Goal: Transaction & Acquisition: Subscribe to service/newsletter

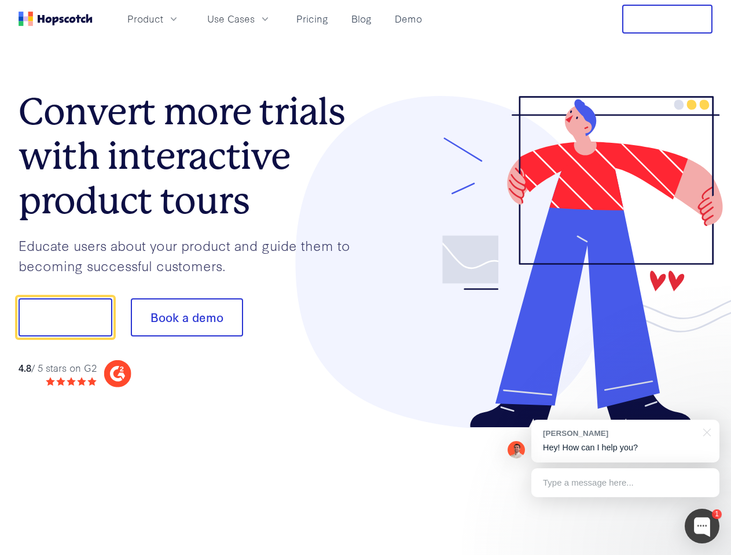
click at [366, 278] on div at bounding box center [539, 262] width 347 height 333
click at [163, 19] on span "Product" at bounding box center [145, 19] width 36 height 14
click at [255, 19] on span "Use Cases" at bounding box center [230, 19] width 47 height 14
click at [667, 19] on button "Free Trial" at bounding box center [667, 19] width 90 height 29
click at [65, 318] on button "Show me!" at bounding box center [66, 317] width 94 height 38
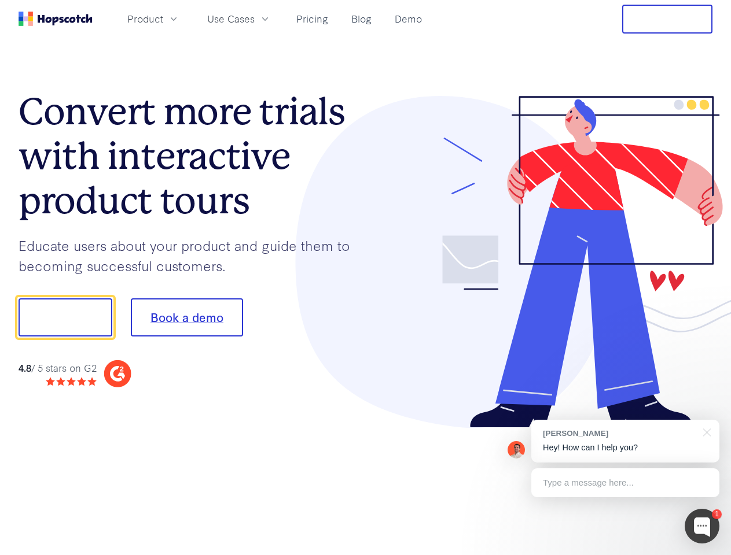
click at [186, 318] on button "Book a demo" at bounding box center [187, 317] width 112 height 38
click at [702, 526] on div at bounding box center [701, 526] width 35 height 35
click at [625, 441] on div "[PERSON_NAME] Hey! How can I help you?" at bounding box center [625, 441] width 188 height 43
click at [705, 431] on div at bounding box center [610, 316] width 217 height 386
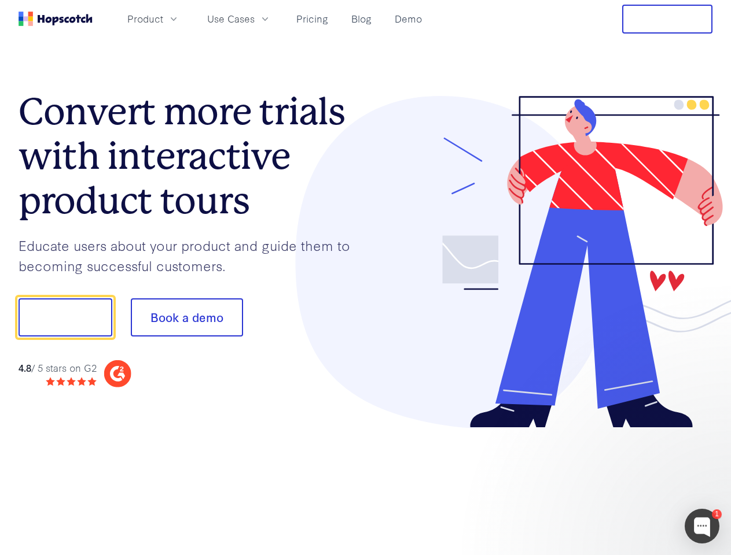
click at [625, 483] on div at bounding box center [610, 393] width 217 height 231
